Goal: Task Accomplishment & Management: Complete application form

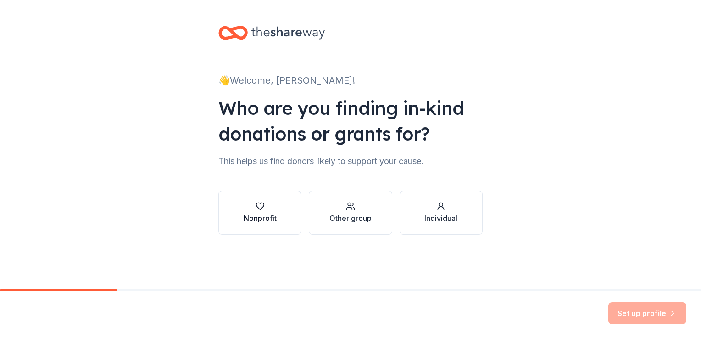
click at [268, 218] on div "Nonprofit" at bounding box center [260, 217] width 33 height 11
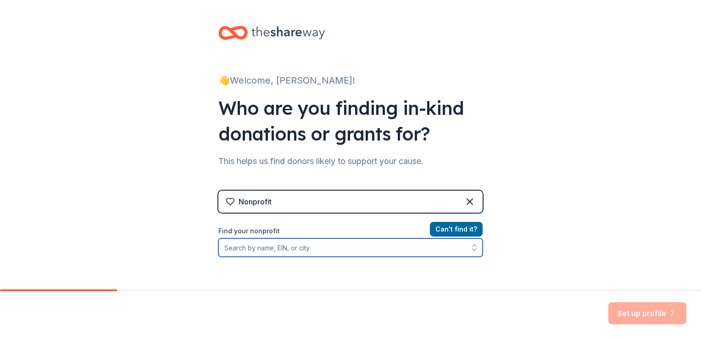
click at [275, 249] on input "Find your nonprofit" at bounding box center [350, 247] width 264 height 18
type input "[US_EMPLOYER_IDENTIFICATION_NUMBER]"
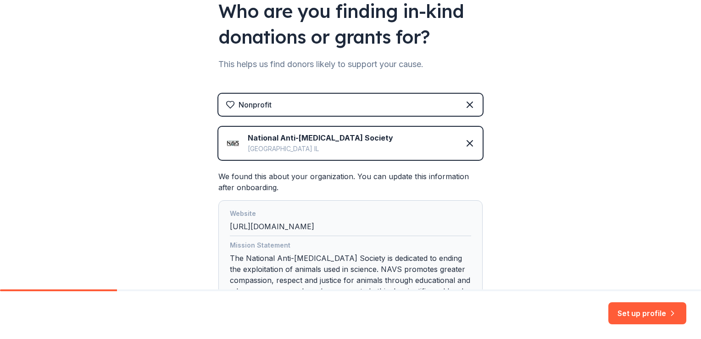
scroll to position [117, 0]
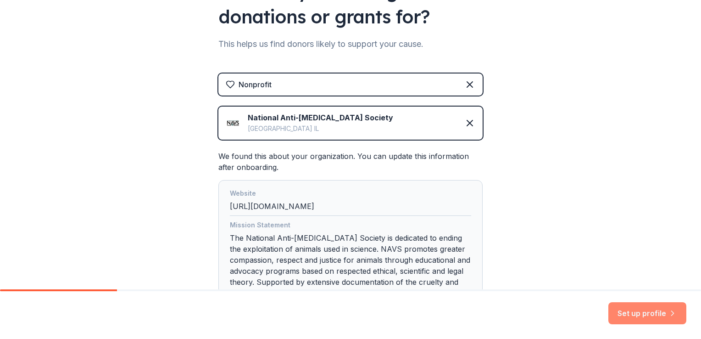
click at [633, 313] on button "Set up profile" at bounding box center [647, 313] width 78 height 22
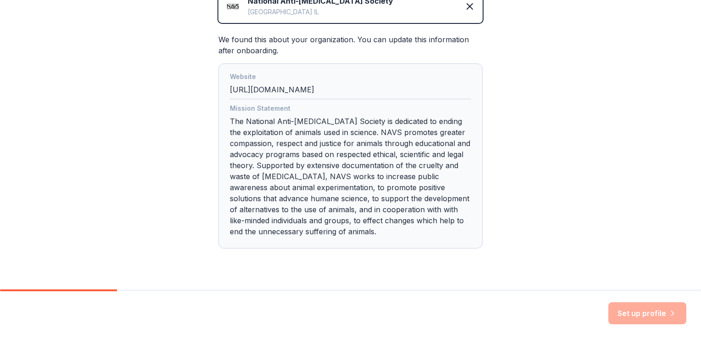
scroll to position [255, 0]
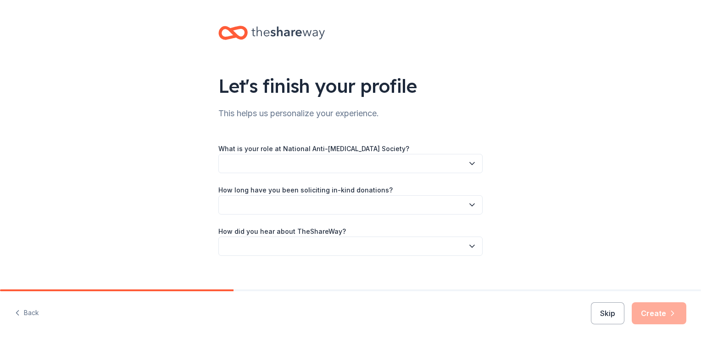
click at [250, 157] on button "button" at bounding box center [350, 163] width 264 height 19
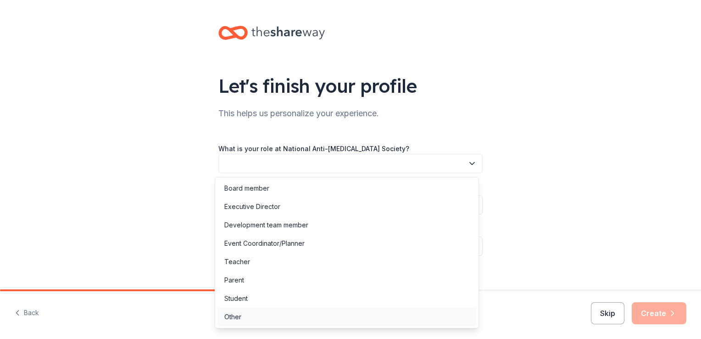
click at [230, 320] on div "Other" at bounding box center [232, 316] width 17 height 11
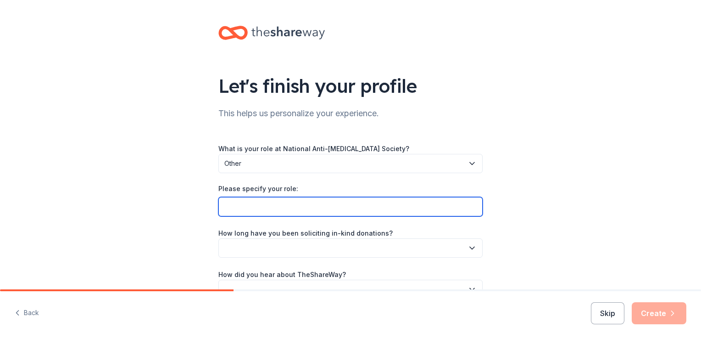
click at [273, 204] on input "Please specify your role:" at bounding box center [350, 206] width 264 height 19
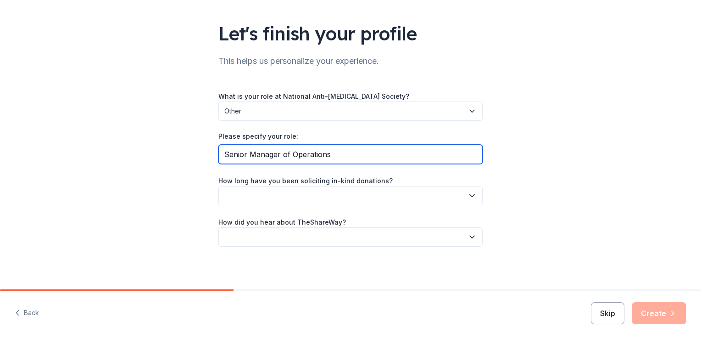
scroll to position [53, 0]
type input "Senior Manager of Operations"
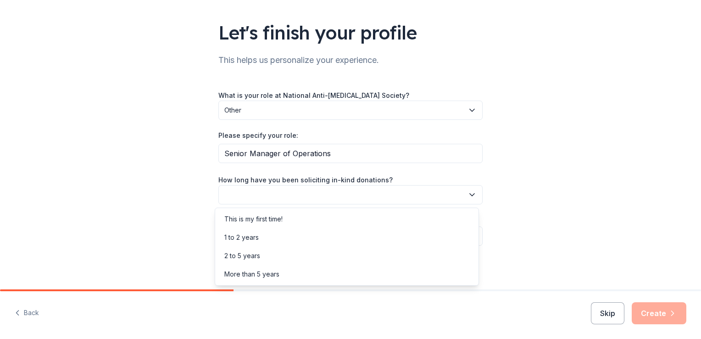
click at [370, 193] on button "button" at bounding box center [350, 194] width 264 height 19
click at [248, 236] on div "1 to 2 years" at bounding box center [241, 237] width 34 height 11
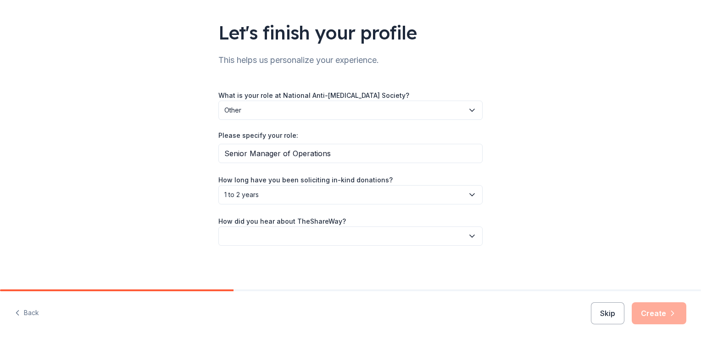
click at [316, 234] on button "button" at bounding box center [350, 235] width 264 height 19
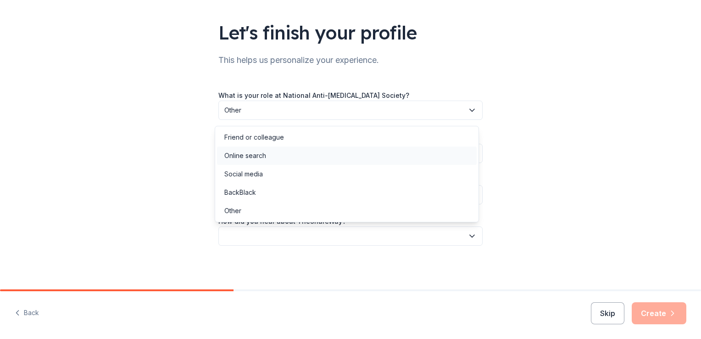
click at [261, 156] on div "Online search" at bounding box center [245, 155] width 42 height 11
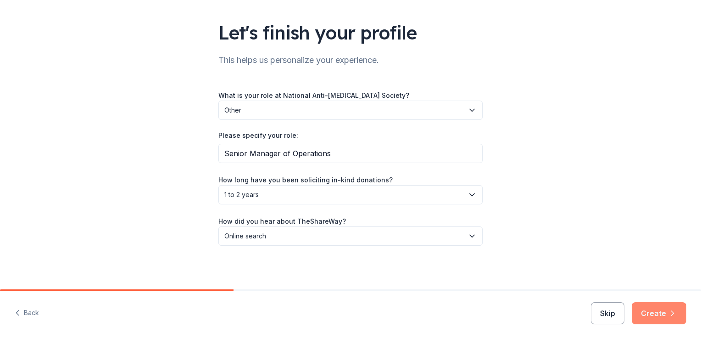
click at [659, 311] on button "Create" at bounding box center [659, 313] width 55 height 22
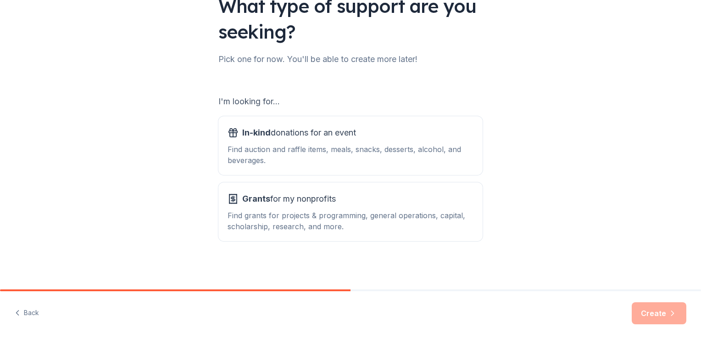
scroll to position [81, 0]
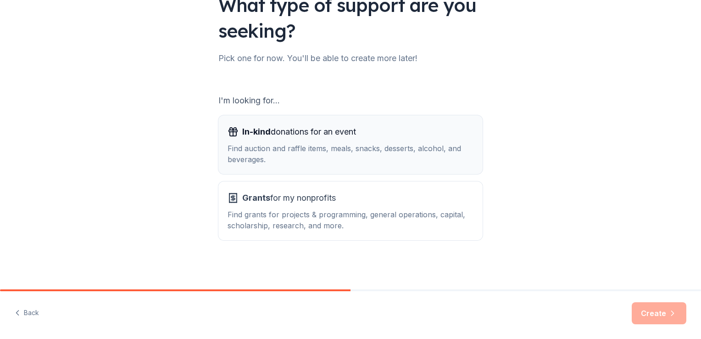
click at [293, 154] on div "Find auction and raffle items, meals, snacks, desserts, alcohol, and beverages." at bounding box center [351, 154] width 246 height 22
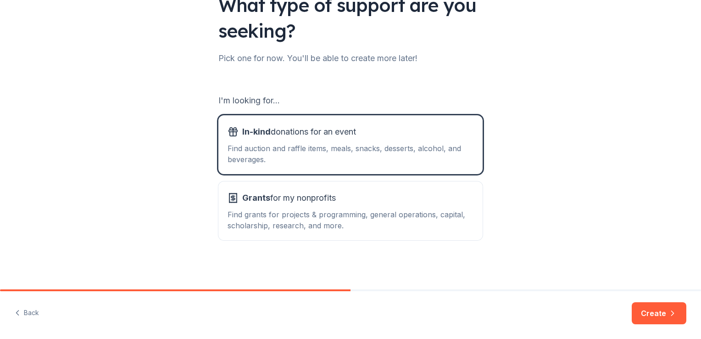
click at [657, 314] on button "Create" at bounding box center [659, 313] width 55 height 22
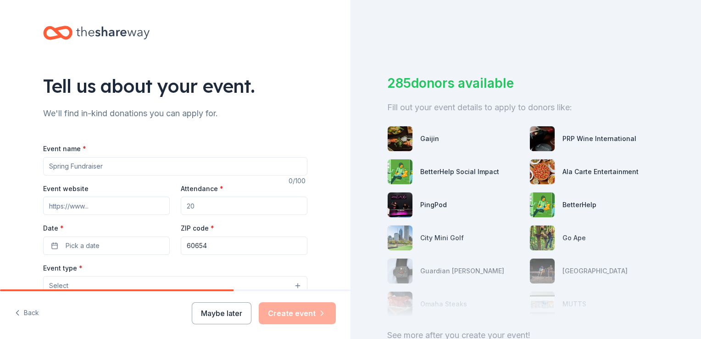
drag, startPoint x: 73, startPoint y: 166, endPoint x: 78, endPoint y: 167, distance: 5.2
click at [73, 167] on input "Event name *" at bounding box center [175, 166] width 264 height 18
paste input "Cruelty-Free Beauty Event at Credo Beauty (Bucktown)"
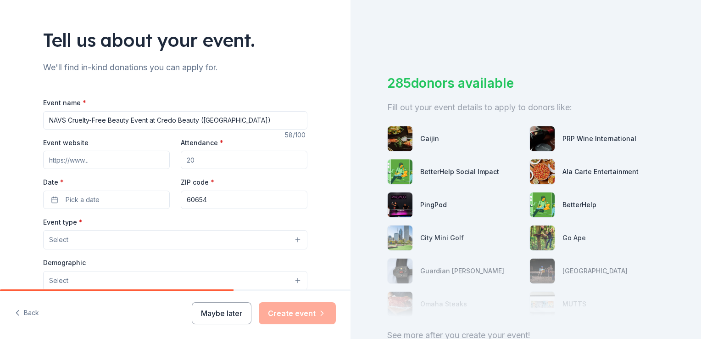
type input "NAVS Cruelty-Free Beauty Event at Credo Beauty ([GEOGRAPHIC_DATA])"
click at [198, 161] on input "Attendance *" at bounding box center [244, 159] width 127 height 18
type input "100"
click at [103, 200] on button "Pick a date" at bounding box center [106, 199] width 127 height 18
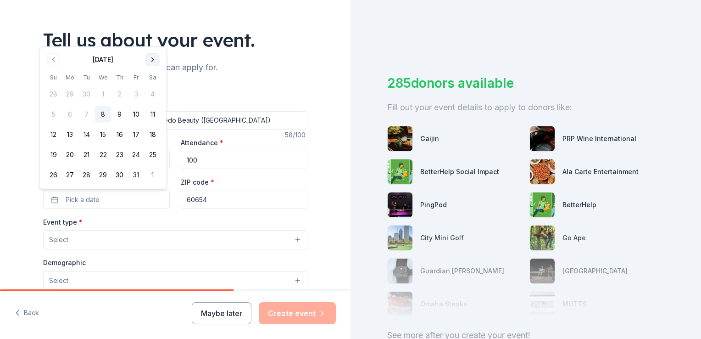
click at [151, 58] on button "Go to next month" at bounding box center [152, 59] width 13 height 13
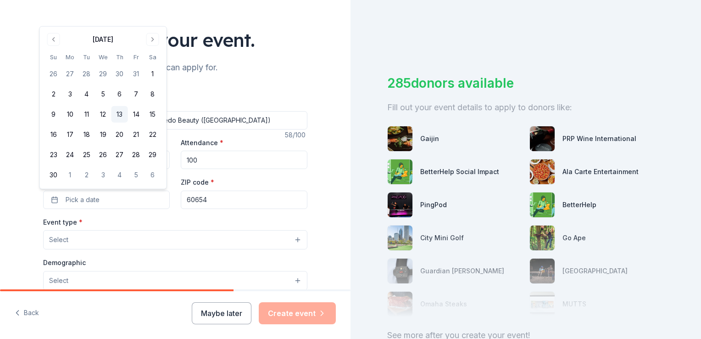
click at [122, 113] on button "13" at bounding box center [119, 114] width 17 height 17
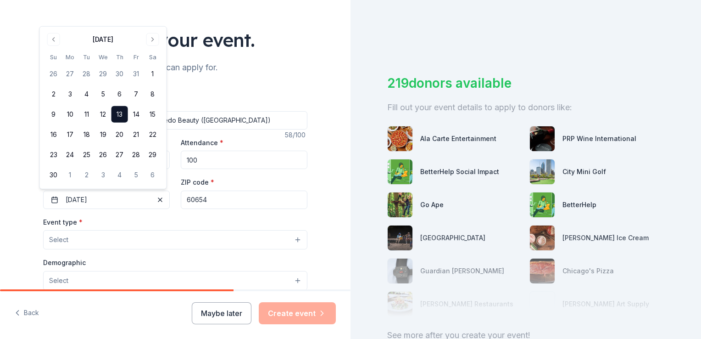
click at [13, 91] on div "Tell us about your event. We'll find in-kind donations you can apply for. Event…" at bounding box center [175, 259] width 351 height 611
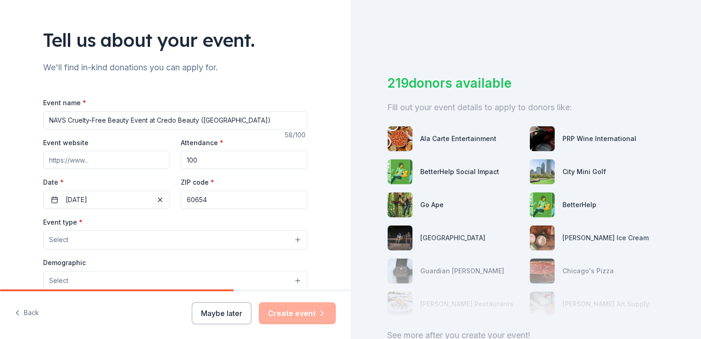
scroll to position [92, 0]
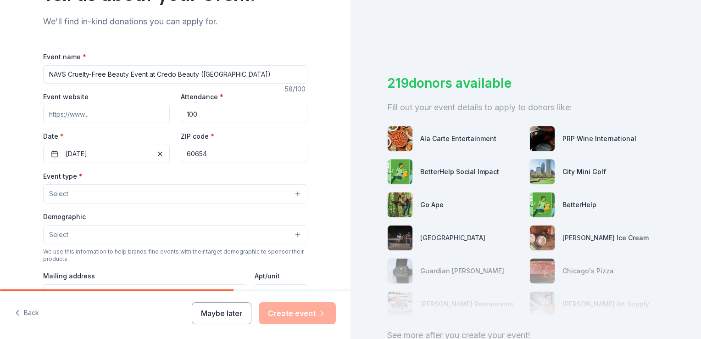
click at [72, 190] on button "Select" at bounding box center [175, 193] width 264 height 19
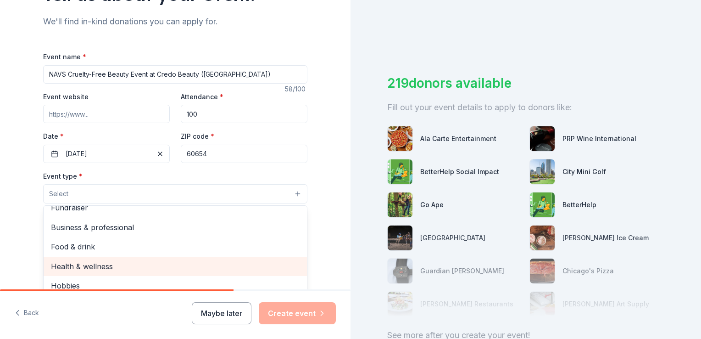
scroll to position [0, 0]
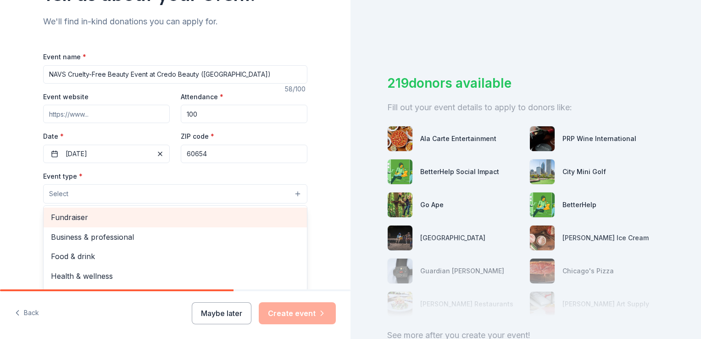
click at [75, 217] on span "Fundraiser" at bounding box center [175, 217] width 249 height 12
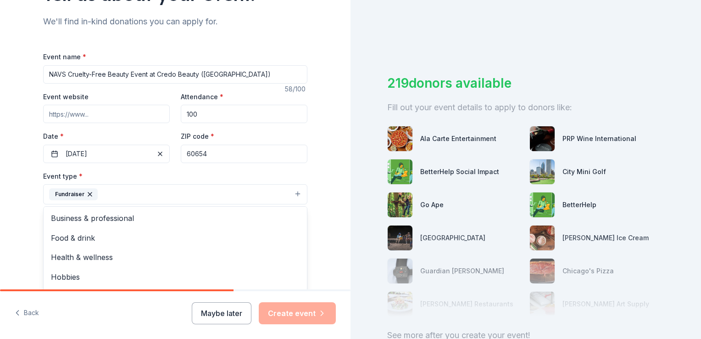
click at [6, 187] on div "Tell us about your event. We'll find in-kind donations you can apply for. Event…" at bounding box center [175, 214] width 351 height 612
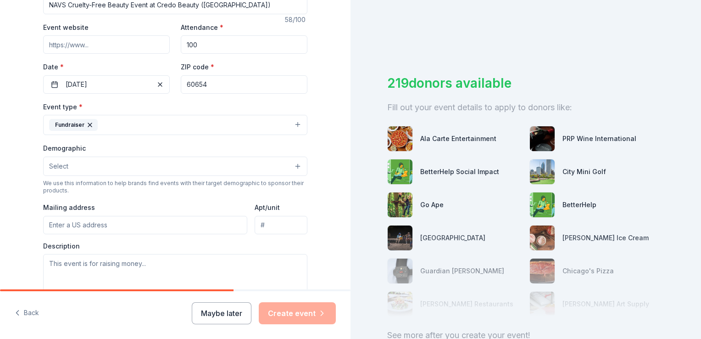
scroll to position [184, 0]
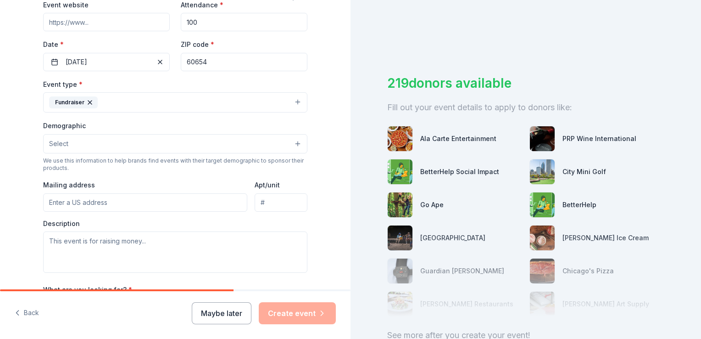
click at [68, 145] on button "Select" at bounding box center [175, 143] width 264 height 19
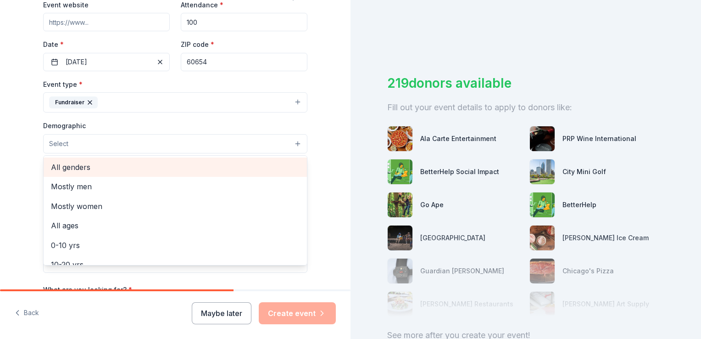
click at [66, 168] on span "All genders" at bounding box center [175, 167] width 249 height 12
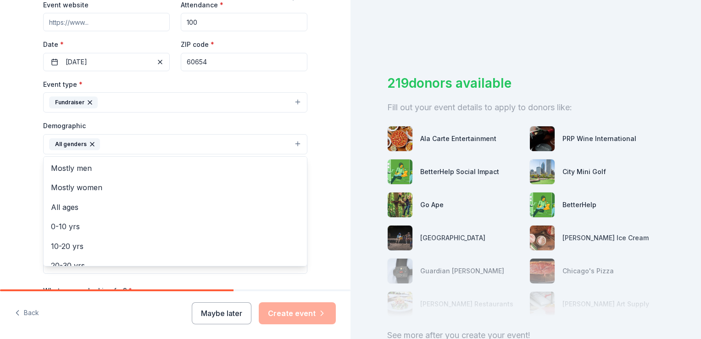
click at [15, 169] on div "Tell us about your event. We'll find in-kind donations you can apply for. Event…" at bounding box center [175, 122] width 351 height 612
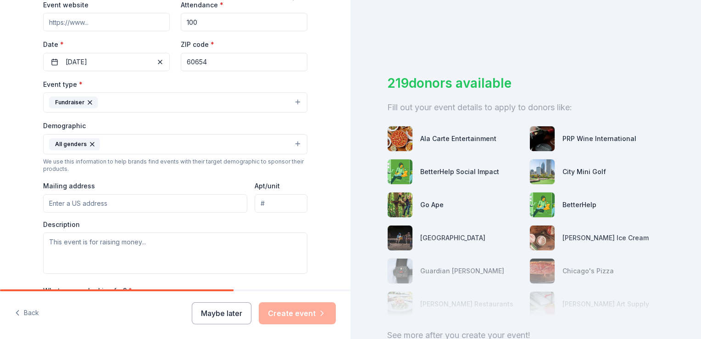
click at [100, 144] on button "All genders" at bounding box center [175, 144] width 264 height 20
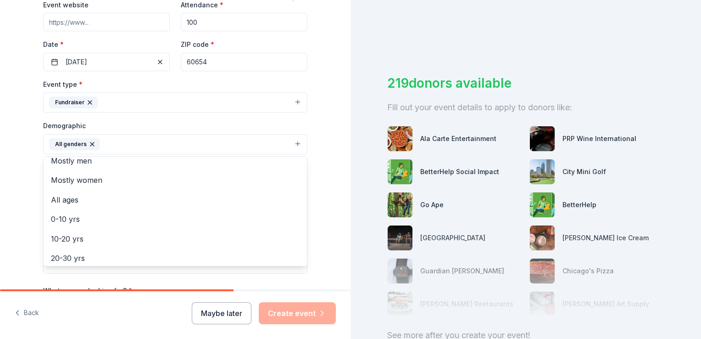
scroll to position [0, 0]
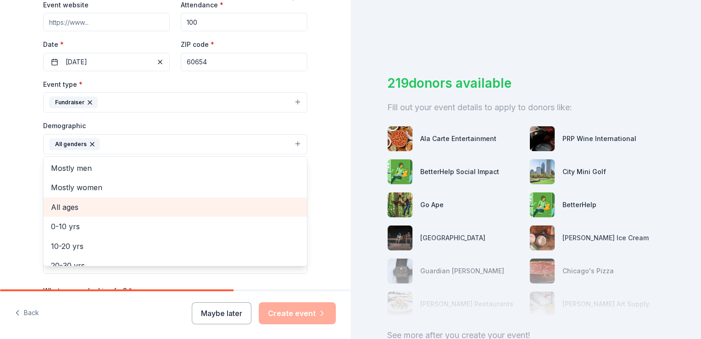
click at [67, 204] on span "All ages" at bounding box center [175, 207] width 249 height 12
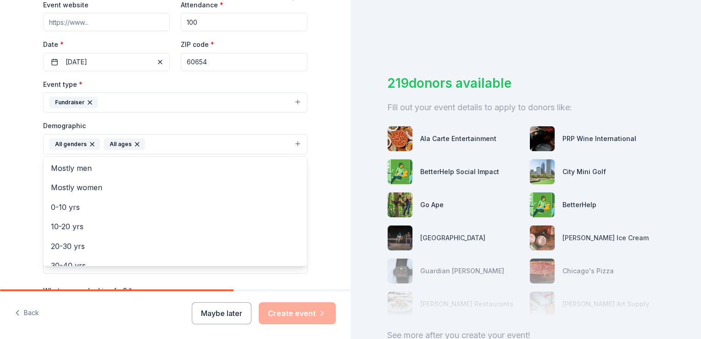
click at [19, 192] on div "Tell us about your event. We'll find in-kind donations you can apply for. Event…" at bounding box center [175, 122] width 351 height 612
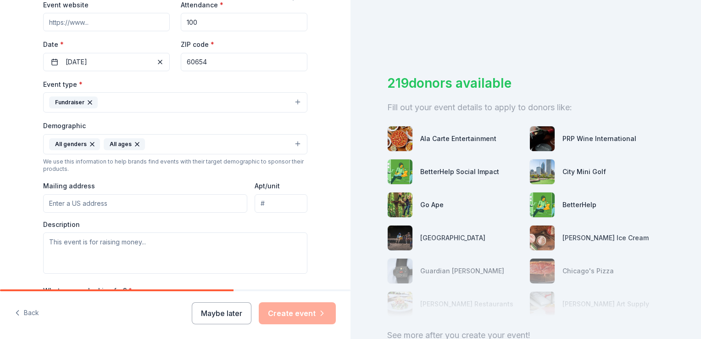
click at [131, 200] on input "Mailing address" at bounding box center [145, 203] width 204 height 18
type input "444 N Wells St"
type input "Ste 406"
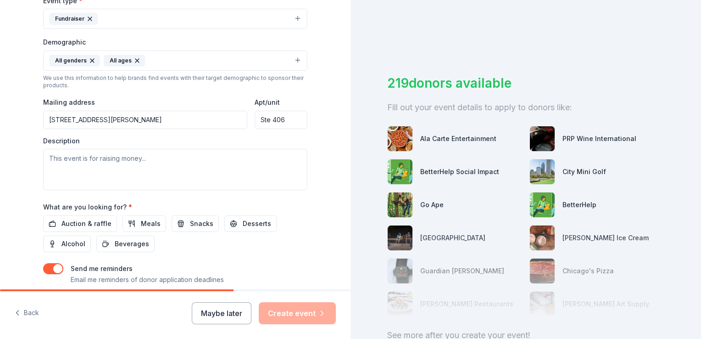
scroll to position [275, 0]
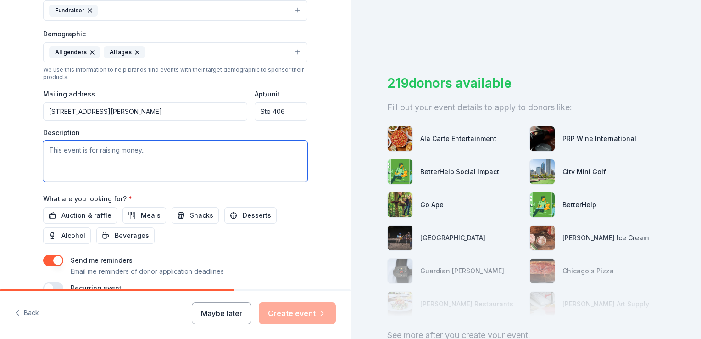
click at [49, 147] on textarea at bounding box center [175, 160] width 264 height 41
paste textarea "The Woman’s Board of the National Anti-Vivisection Society (NAVS) is thrilled t…"
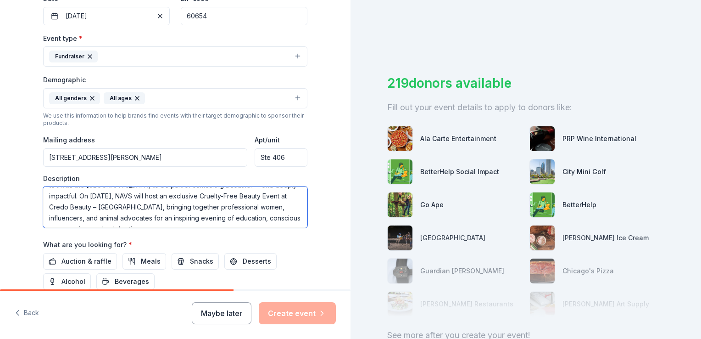
scroll to position [4, 0]
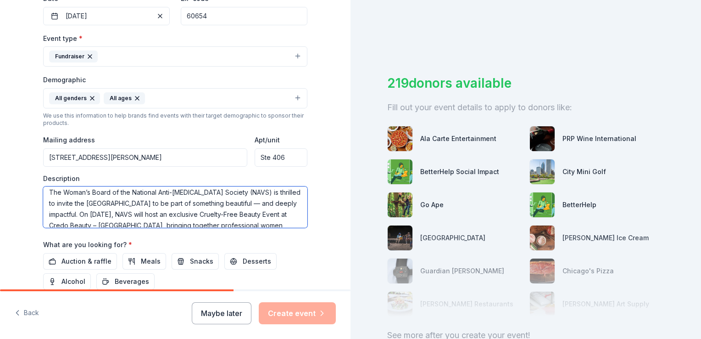
click at [169, 202] on textarea "The Woman’s Board of the National Anti-Vivisection Society (NAVS) is thrilled t…" at bounding box center [175, 206] width 264 height 41
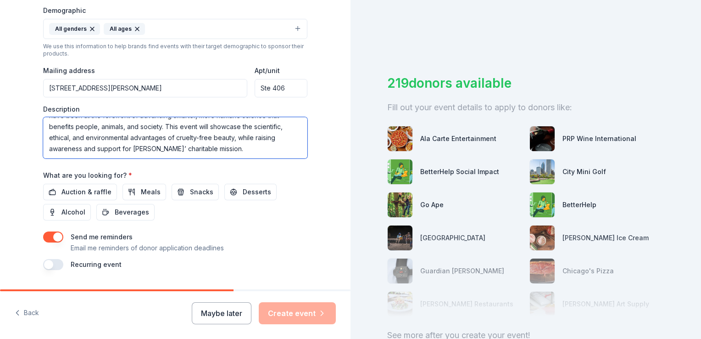
scroll to position [321, 0]
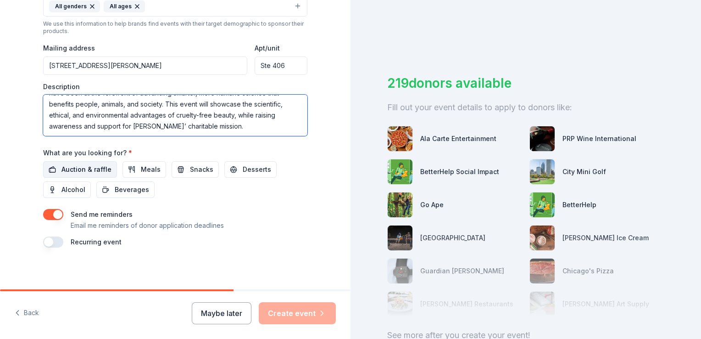
type textarea "The Woman’s Board of the National Anti-Vivisection Society (NAVS) is thrilled t…"
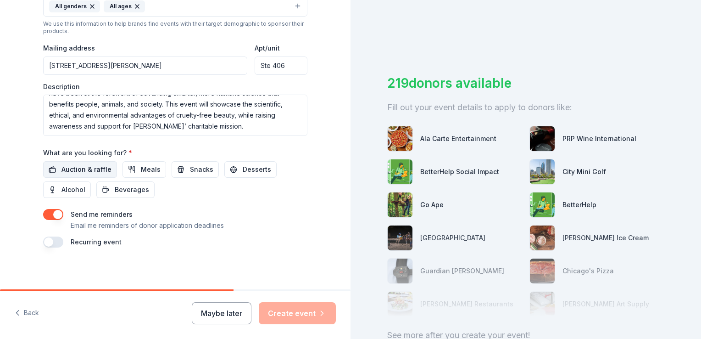
click at [64, 173] on span "Auction & raffle" at bounding box center [86, 169] width 50 height 11
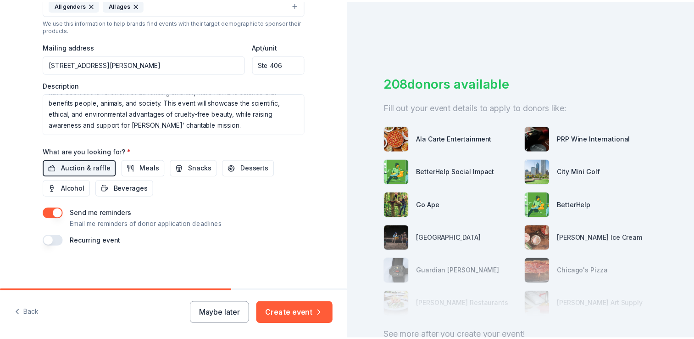
scroll to position [323, 0]
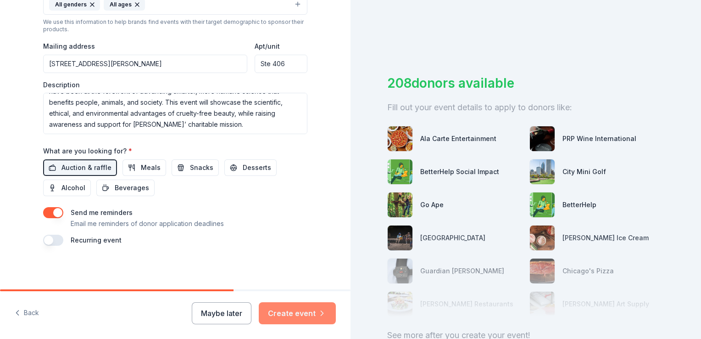
click at [292, 312] on button "Create event" at bounding box center [297, 313] width 77 height 22
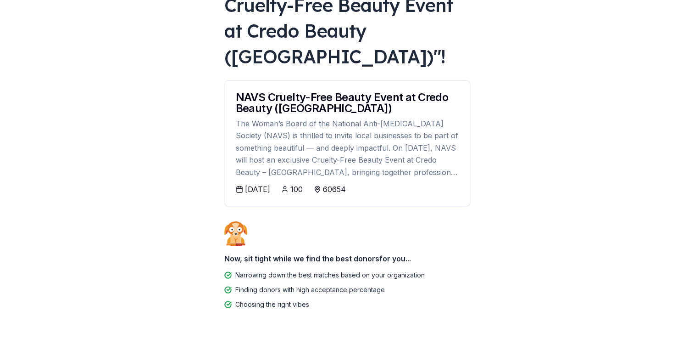
scroll to position [123, 0]
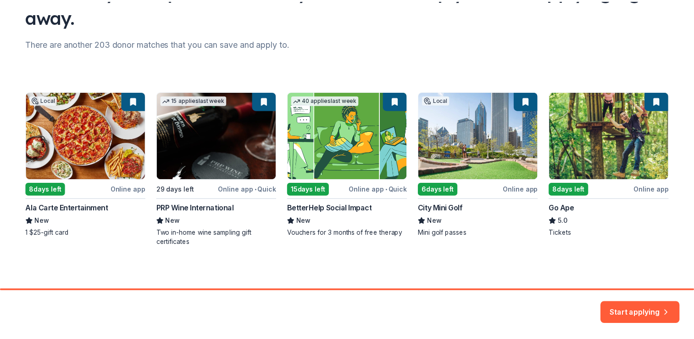
scroll to position [96, 0]
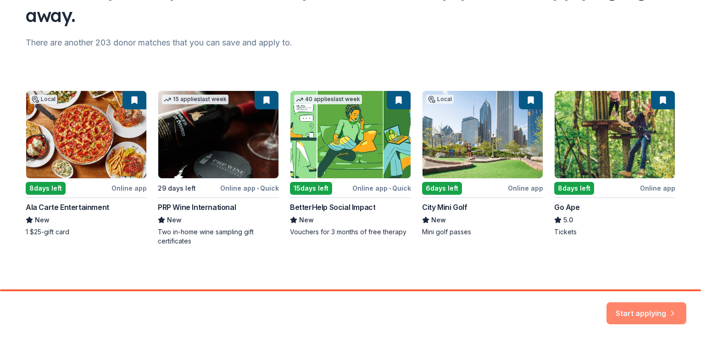
click at [641, 309] on button "Start applying" at bounding box center [647, 307] width 80 height 22
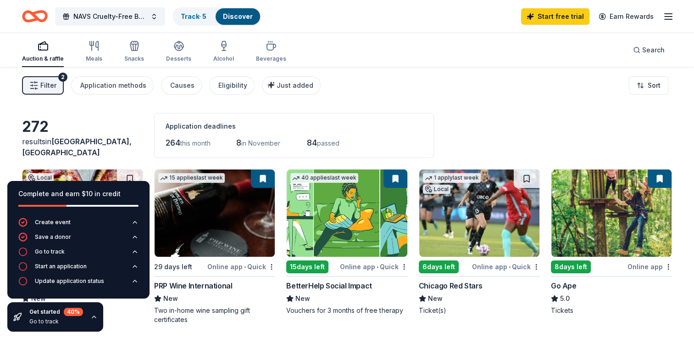
click at [424, 78] on div "Filter 2 Application methods Causes Eligibility Just added Sort" at bounding box center [347, 85] width 694 height 37
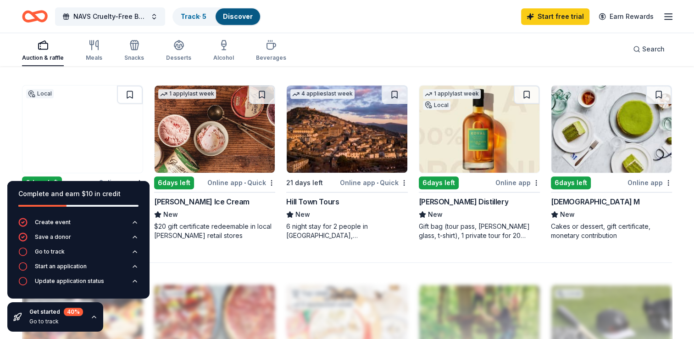
scroll to position [642, 0]
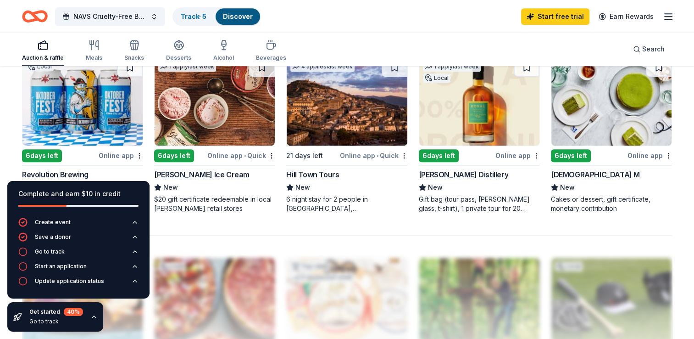
click at [125, 191] on div "Complete and earn $10 in credit" at bounding box center [78, 193] width 120 height 11
click at [93, 317] on icon "button" at bounding box center [93, 316] width 7 height 7
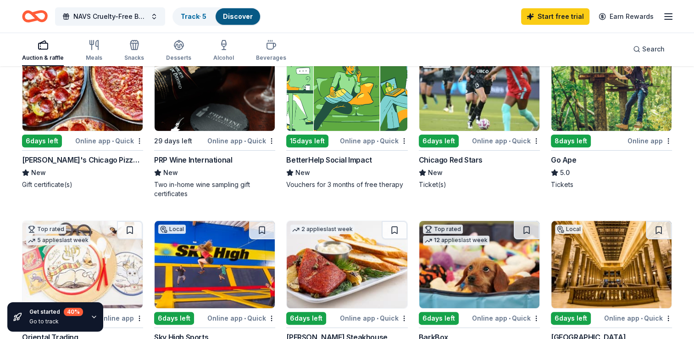
scroll to position [92, 0]
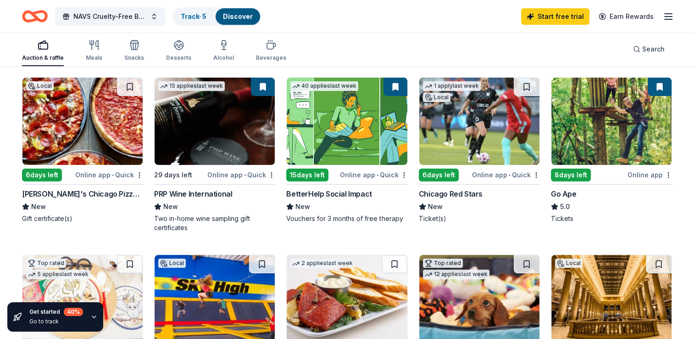
click at [75, 193] on div "[PERSON_NAME]'s Chicago Pizzeria & Pub" at bounding box center [82, 193] width 121 height 11
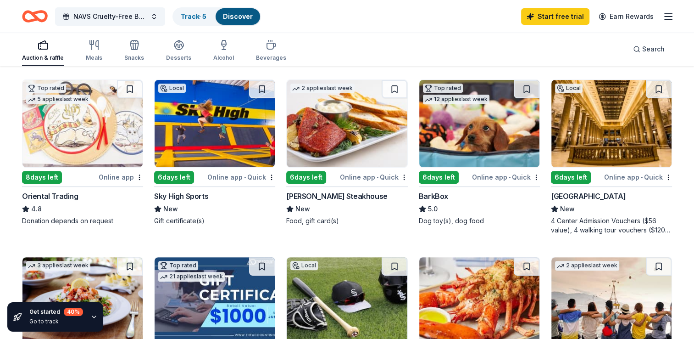
scroll to position [275, 0]
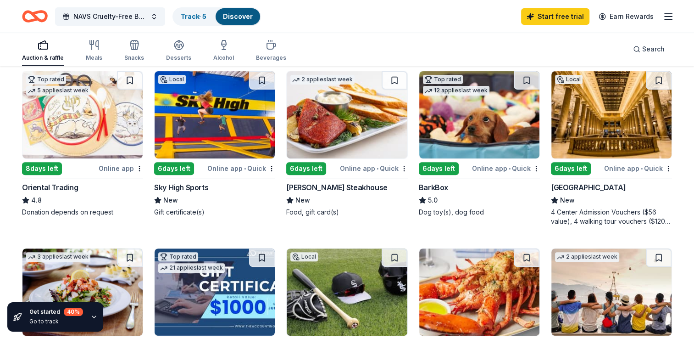
click at [590, 186] on div "Chicago Architecture Center" at bounding box center [588, 187] width 75 height 11
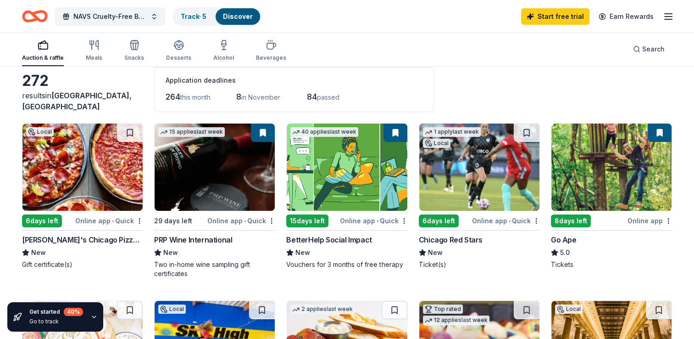
click at [74, 241] on div "[PERSON_NAME]'s Chicago Pizzeria & Pub" at bounding box center [82, 239] width 121 height 11
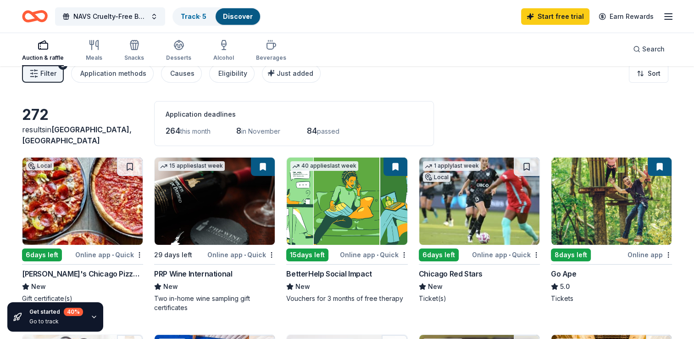
scroll to position [0, 0]
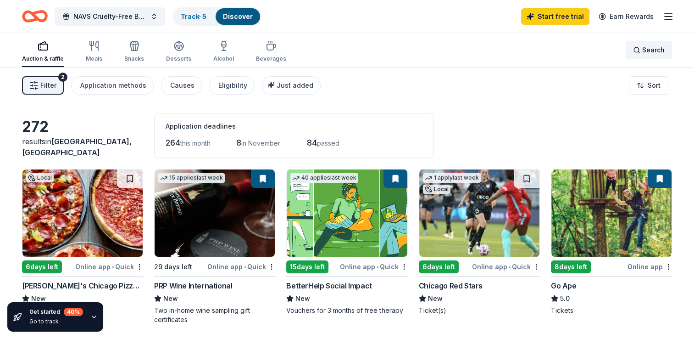
click at [654, 49] on span "Search" at bounding box center [653, 50] width 22 height 11
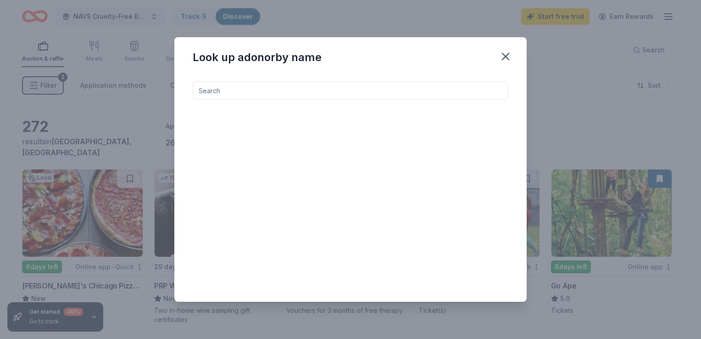
paste input "Kohl Children's Museum"
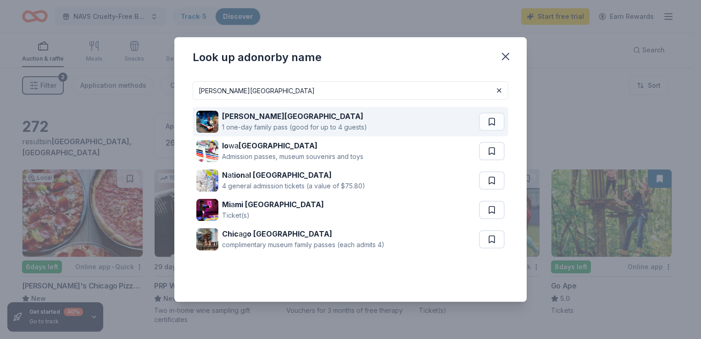
type input "Kohl Children's Museum"
click at [268, 120] on strong "Kohl Children's Museum" at bounding box center [292, 115] width 141 height 9
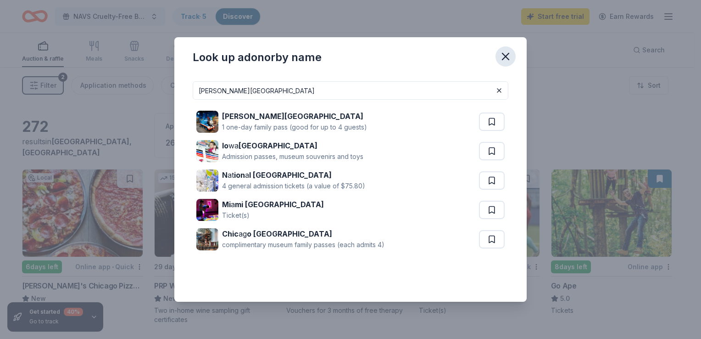
click at [504, 55] on icon "button" at bounding box center [505, 56] width 6 height 6
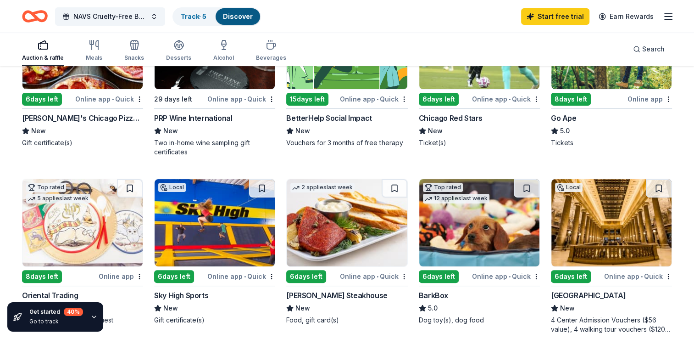
scroll to position [184, 0]
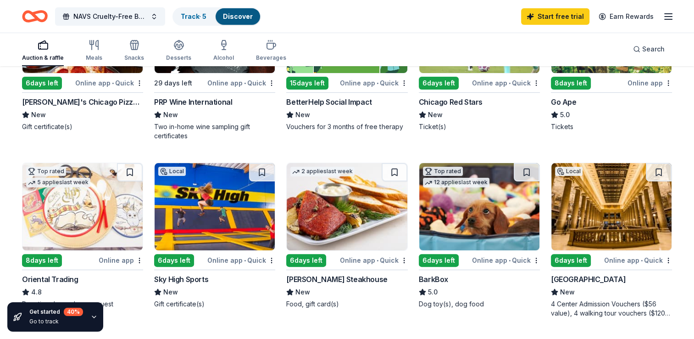
click at [459, 102] on div "Chicago Red Stars" at bounding box center [451, 101] width 64 height 11
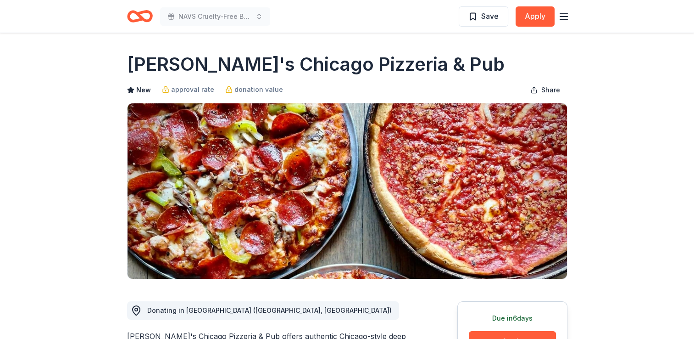
drag, startPoint x: 422, startPoint y: 65, endPoint x: 301, endPoint y: 56, distance: 121.9
click at [301, 56] on div "[PERSON_NAME]'s Chicago Pizzeria & Pub" at bounding box center [347, 64] width 440 height 26
drag, startPoint x: 132, startPoint y: 63, endPoint x: 343, endPoint y: 65, distance: 211.5
drag, startPoint x: 434, startPoint y: 63, endPoint x: 133, endPoint y: 62, distance: 301.0
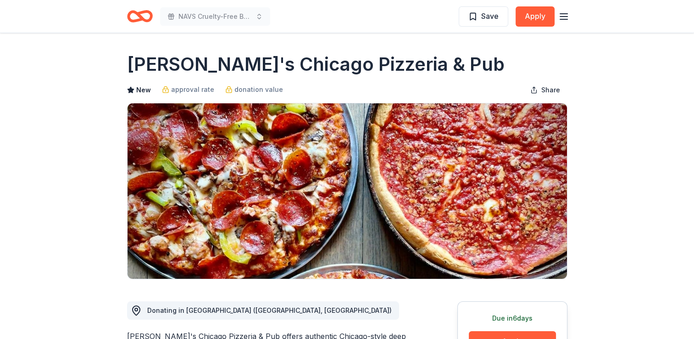
click at [132, 58] on div "[PERSON_NAME]'s Chicago Pizzeria & Pub" at bounding box center [347, 64] width 440 height 26
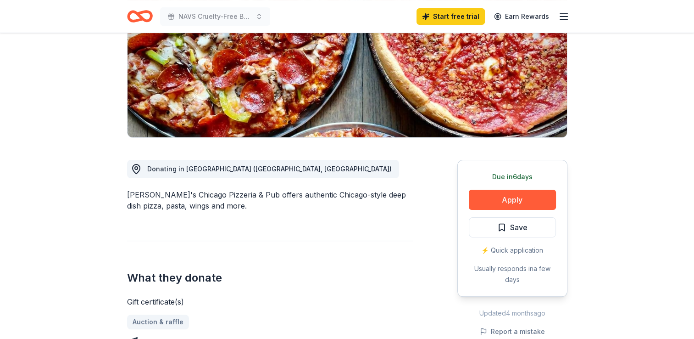
scroll to position [92, 0]
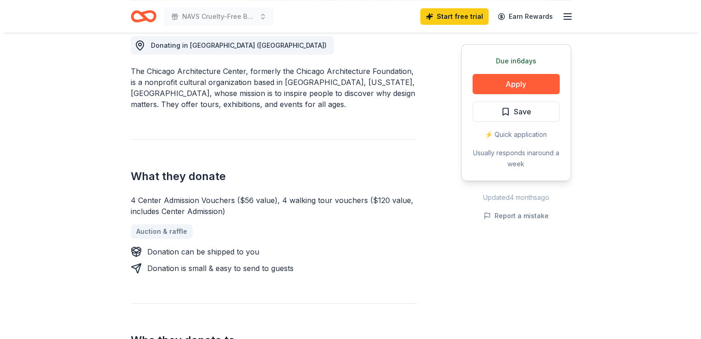
scroll to position [321, 0]
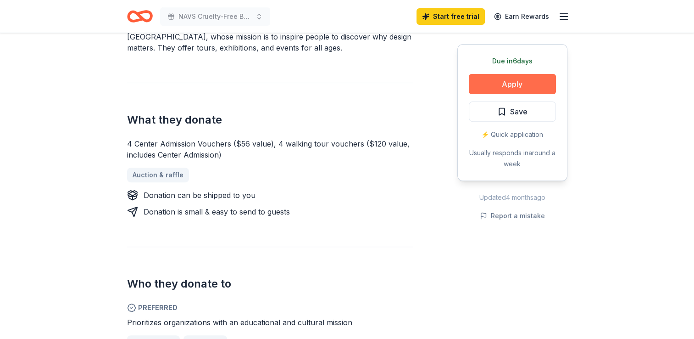
click at [525, 85] on button "Apply" at bounding box center [512, 84] width 87 height 20
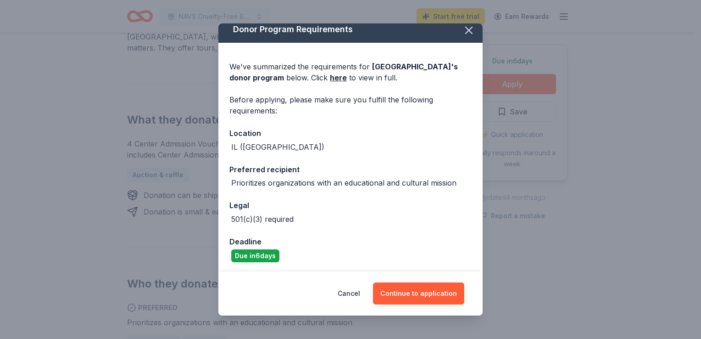
scroll to position [8, 0]
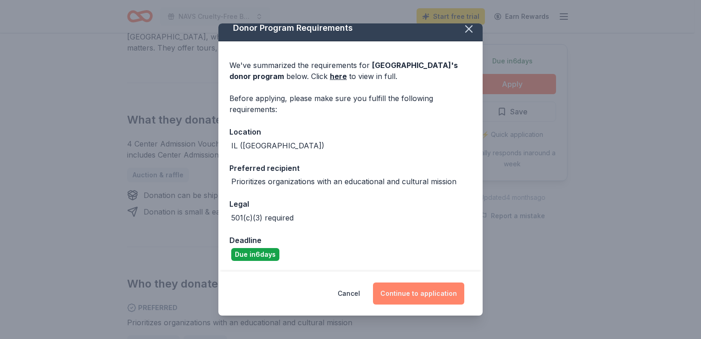
click at [417, 293] on button "Continue to application" at bounding box center [418, 293] width 91 height 22
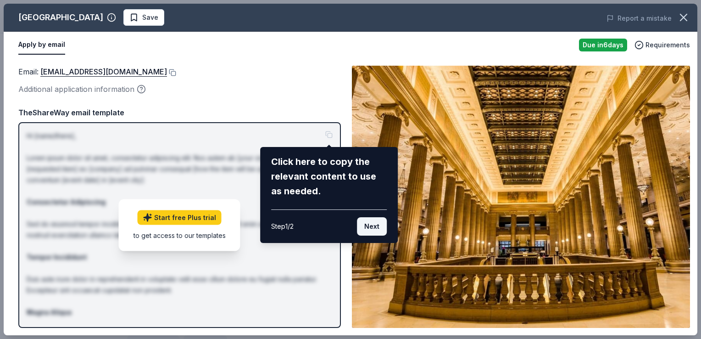
click at [373, 229] on button "Next" at bounding box center [372, 226] width 30 height 18
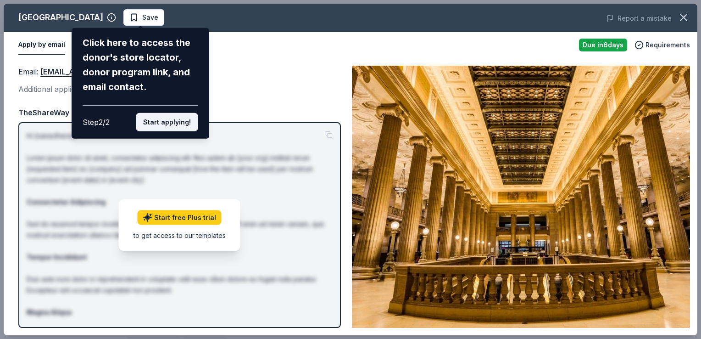
click at [173, 122] on button "Start applying!" at bounding box center [167, 122] width 62 height 18
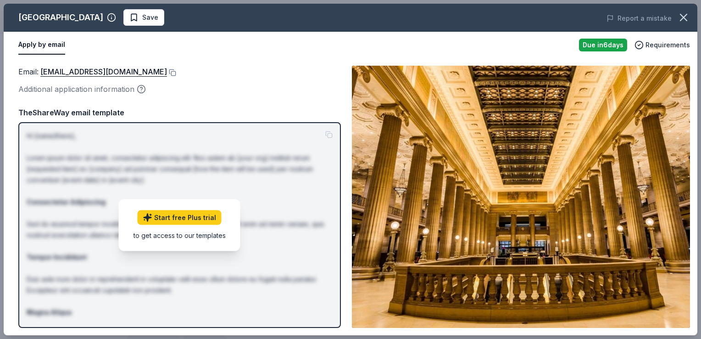
click at [273, 97] on div "Email : donationrequests@architecture.org Additional application information Th…" at bounding box center [179, 197] width 323 height 262
click at [140, 88] on icon "button" at bounding box center [141, 88] width 9 height 9
click at [261, 85] on div "Additional application information" at bounding box center [179, 89] width 323 height 12
drag, startPoint x: 697, startPoint y: 195, endPoint x: 702, endPoint y: 109, distance: 85.5
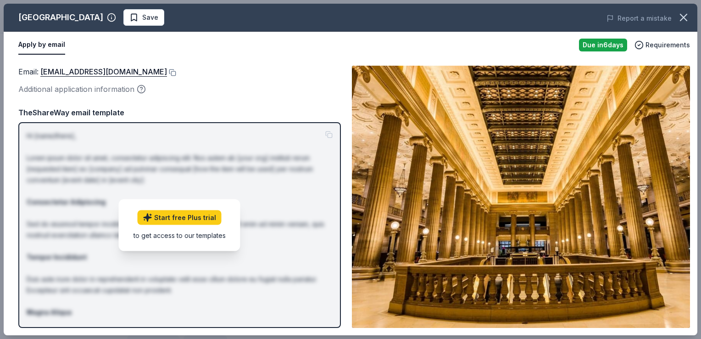
drag, startPoint x: 701, startPoint y: 109, endPoint x: 670, endPoint y: 160, distance: 59.5
click at [694, 170] on div "Chicago Architecture Center Save Report a mistake Apply by email Due in 6 days …" at bounding box center [350, 169] width 701 height 339
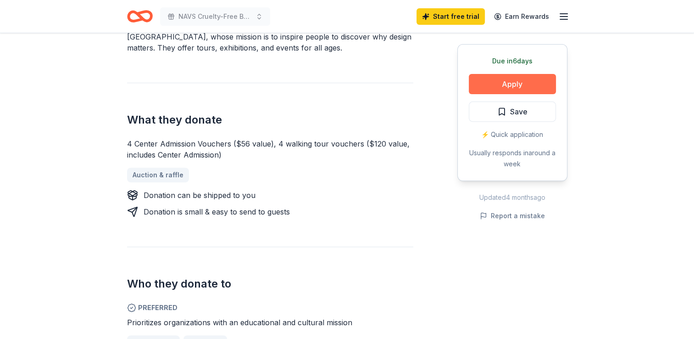
click at [503, 87] on button "Apply" at bounding box center [512, 84] width 87 height 20
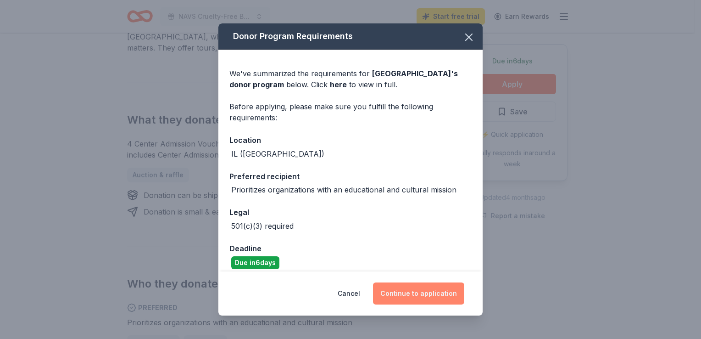
click at [407, 285] on button "Continue to application" at bounding box center [418, 293] width 91 height 22
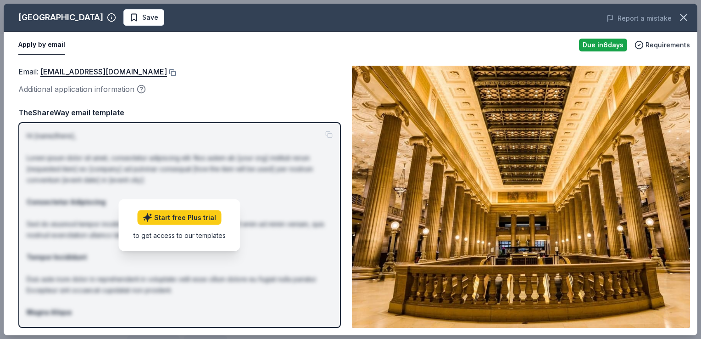
click at [136, 90] on div "Additional application information" at bounding box center [179, 89] width 323 height 12
click at [141, 91] on icon "button" at bounding box center [141, 91] width 0 height 0
click at [235, 86] on div "Additional application information" at bounding box center [179, 89] width 323 height 12
click at [124, 70] on link "donationrequests@architecture.org" at bounding box center [103, 72] width 127 height 12
click at [218, 61] on div "Email : donationrequests@architecture.org Additional application information Em…" at bounding box center [351, 196] width 694 height 277
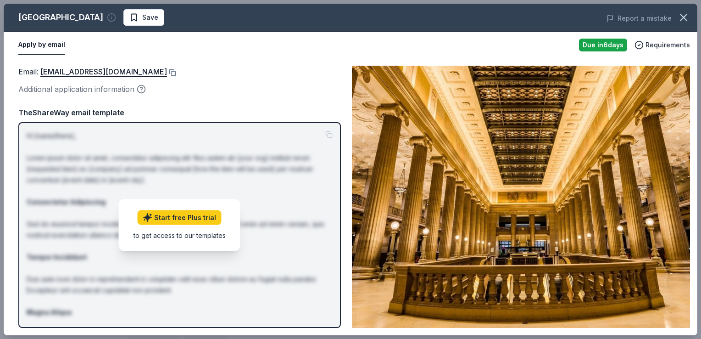
click at [116, 18] on icon "button" at bounding box center [111, 17] width 9 height 9
drag, startPoint x: 133, startPoint y: 17, endPoint x: 72, endPoint y: 17, distance: 61.0
click at [72, 17] on div "[GEOGRAPHIC_DATA]" at bounding box center [67, 17] width 98 height 15
drag, startPoint x: 133, startPoint y: 16, endPoint x: 45, endPoint y: 16, distance: 87.6
click at [45, 16] on div "[GEOGRAPHIC_DATA]" at bounding box center [67, 17] width 98 height 15
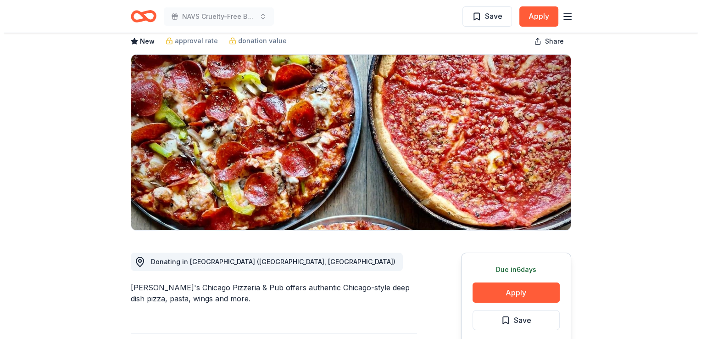
scroll to position [229, 0]
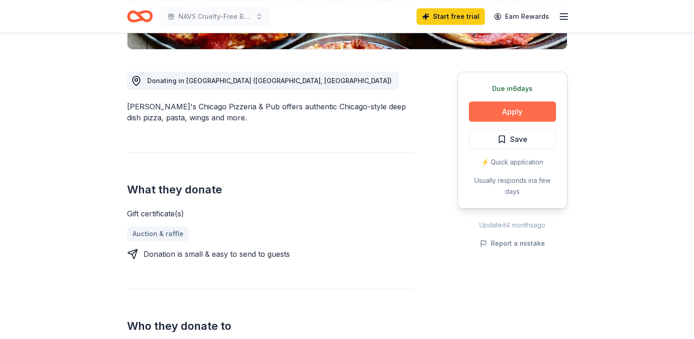
click at [521, 115] on button "Apply" at bounding box center [512, 111] width 87 height 20
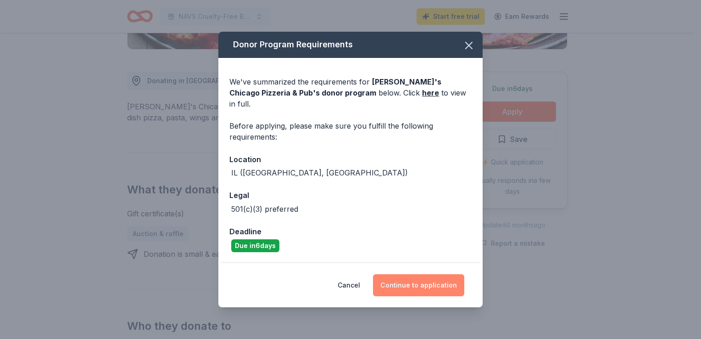
click at [413, 276] on button "Continue to application" at bounding box center [418, 285] width 91 height 22
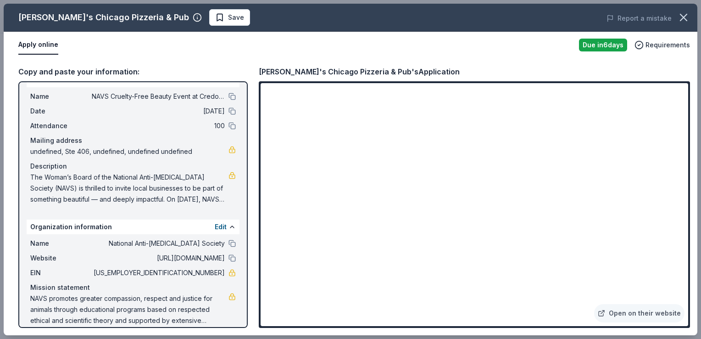
scroll to position [26, 0]
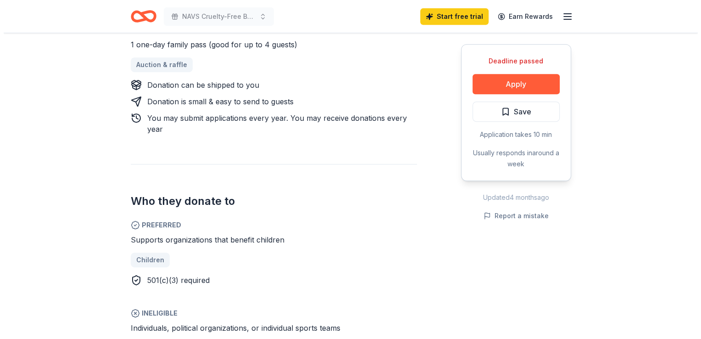
scroll to position [321, 0]
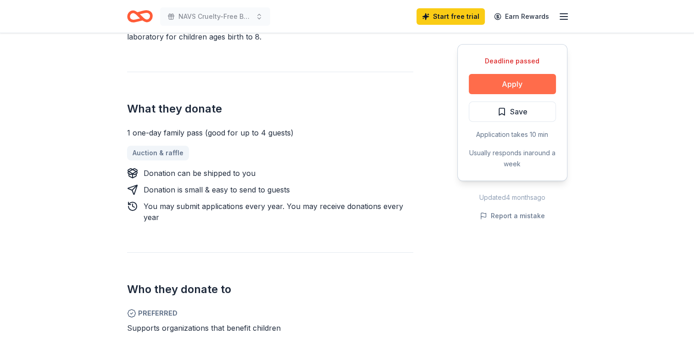
click at [524, 87] on button "Apply" at bounding box center [512, 84] width 87 height 20
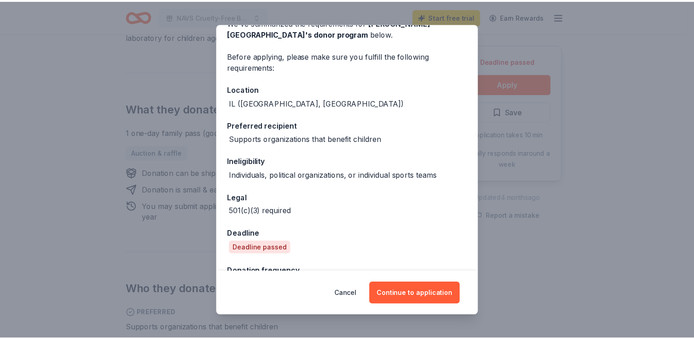
scroll to position [116, 0]
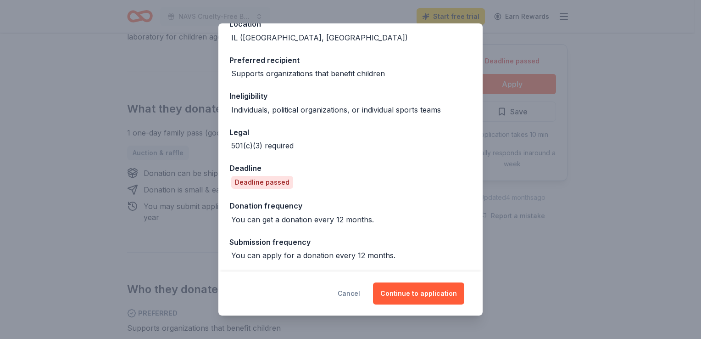
click at [356, 292] on button "Cancel" at bounding box center [349, 293] width 22 height 22
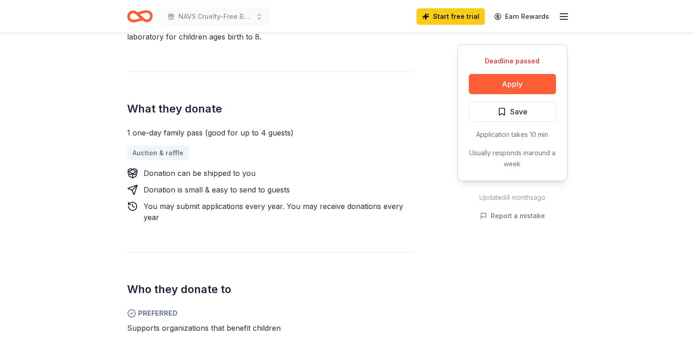
scroll to position [0, 0]
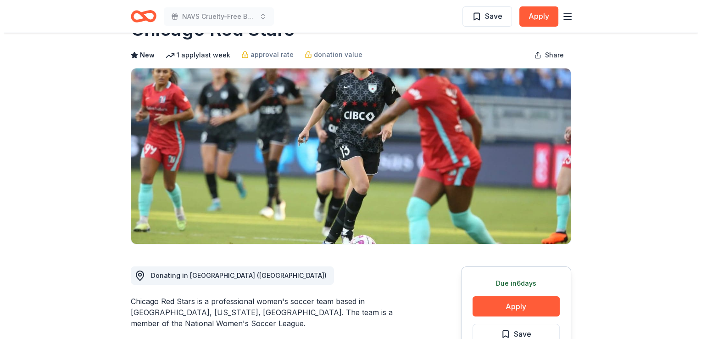
scroll to position [92, 0]
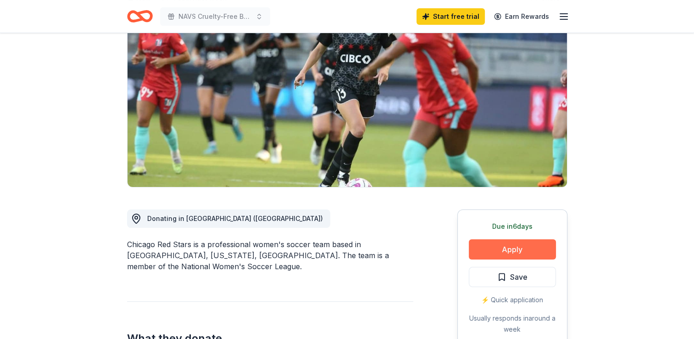
click at [503, 252] on button "Apply" at bounding box center [512, 249] width 87 height 20
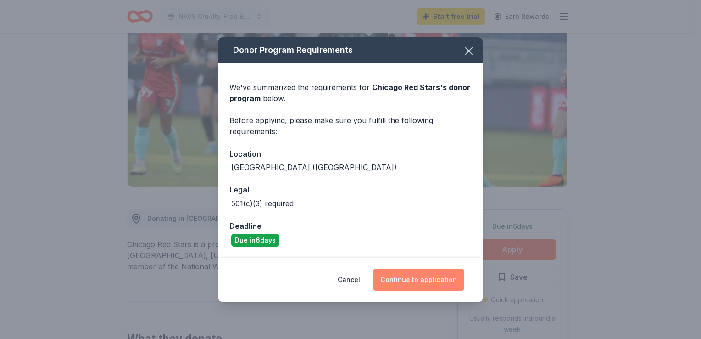
click at [412, 279] on button "Continue to application" at bounding box center [418, 279] width 91 height 22
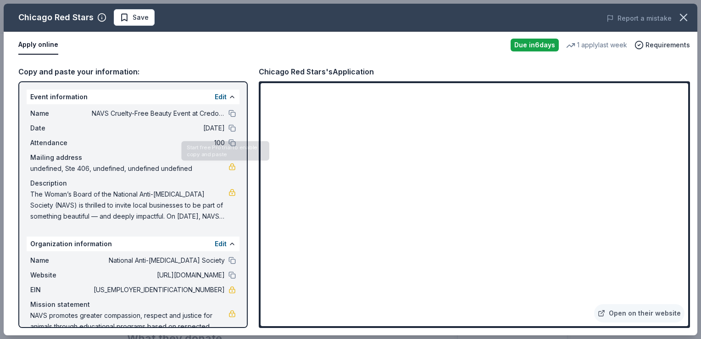
click at [133, 166] on span "undefined, Ste 406, undefined, undefined undefined" at bounding box center [129, 168] width 198 height 11
click at [60, 166] on span "undefined, Ste 406, undefined, undefined undefined" at bounding box center [129, 168] width 198 height 11
click at [43, 165] on span "undefined, Ste 406, undefined, undefined undefined" at bounding box center [129, 168] width 198 height 11
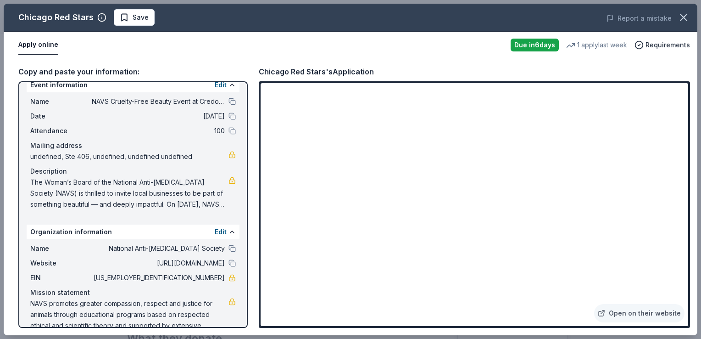
scroll to position [0, 0]
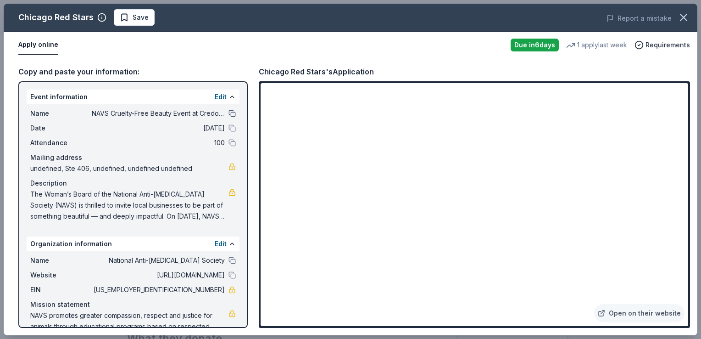
click at [228, 111] on button at bounding box center [231, 113] width 7 height 7
